Goal: Information Seeking & Learning: Learn about a topic

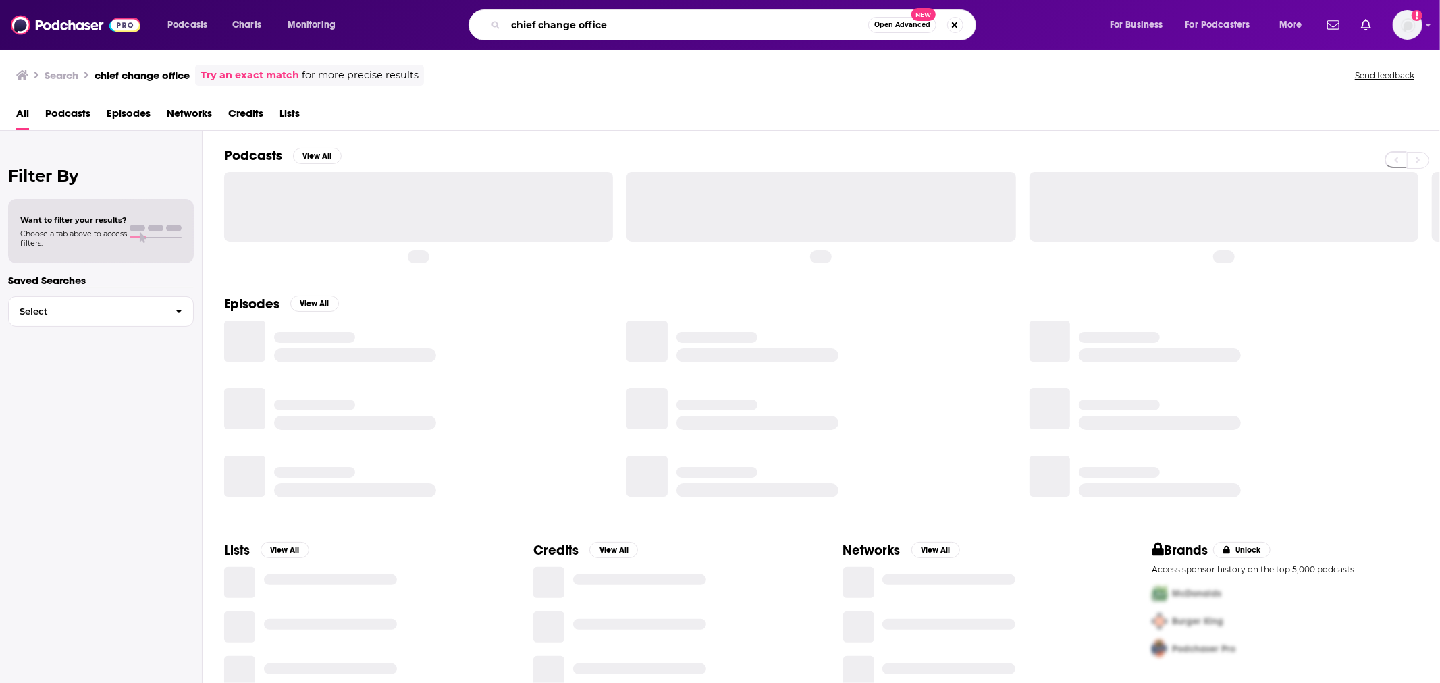
click at [631, 24] on input "chief change office" at bounding box center [687, 25] width 363 height 22
type input "chief change officer"
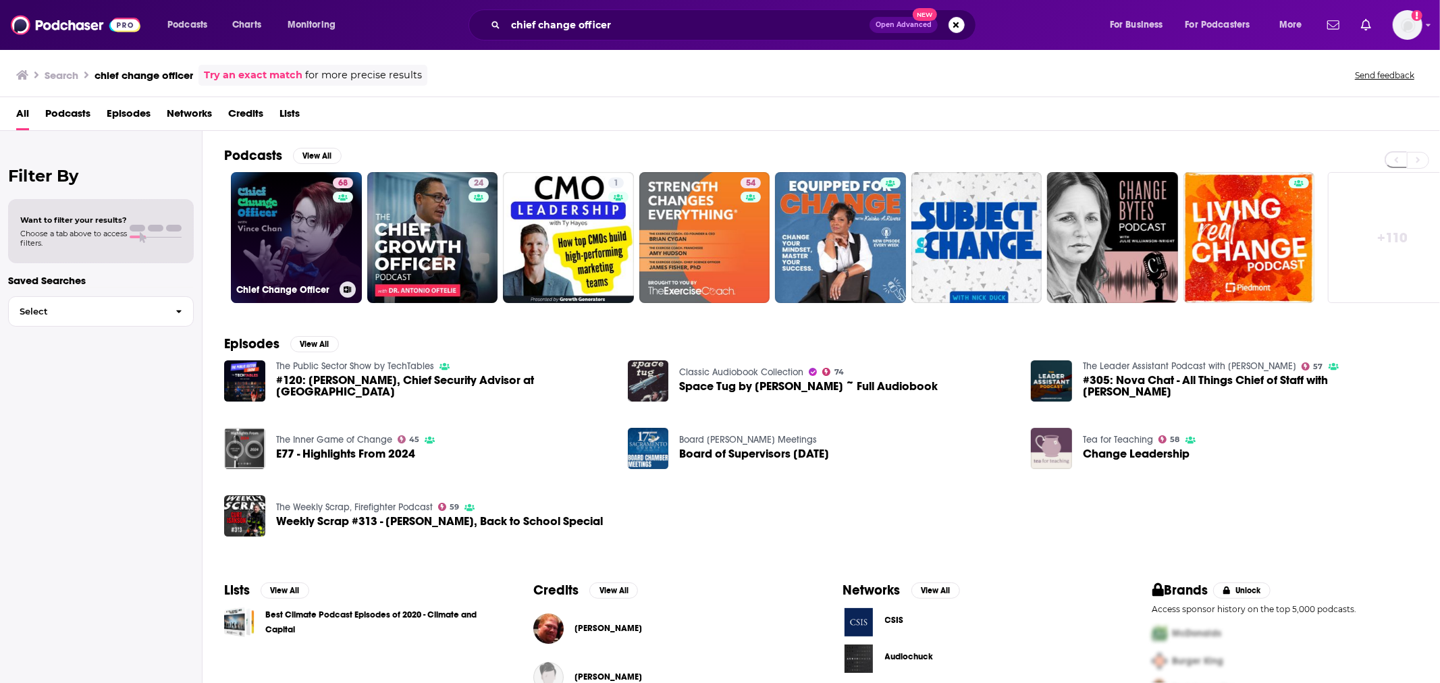
click at [315, 261] on link "68 Chief Change Officer" at bounding box center [296, 237] width 131 height 131
